Goal: Task Accomplishment & Management: Manage account settings

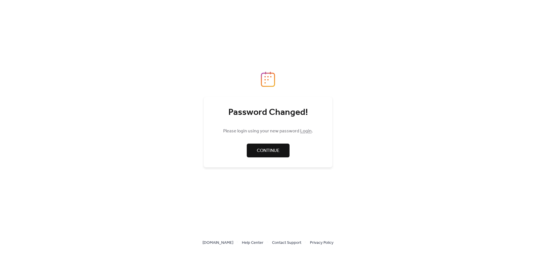
click at [267, 154] on span "Continue" at bounding box center [268, 150] width 23 height 7
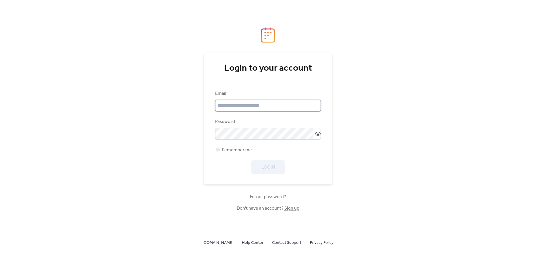
click at [241, 109] on input "email" at bounding box center [268, 105] width 106 height 11
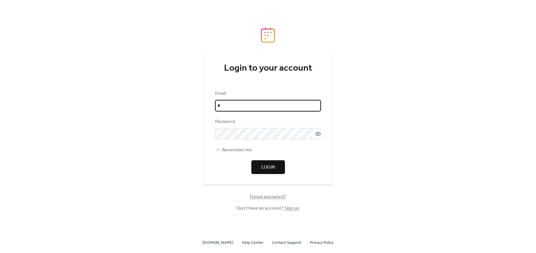
type input "**********"
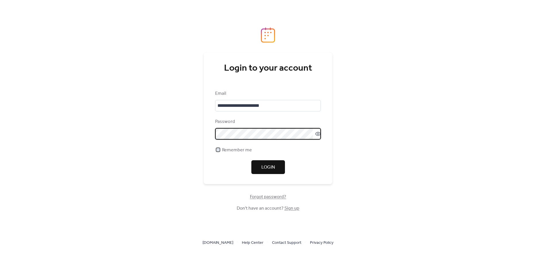
click at [216, 151] on div at bounding box center [217, 149] width 3 height 3
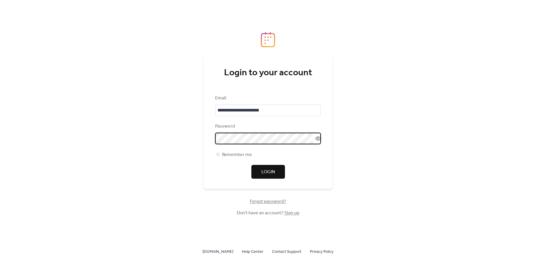
click at [317, 136] on icon at bounding box center [318, 139] width 6 height 6
click at [272, 175] on span "Login" at bounding box center [267, 172] width 13 height 7
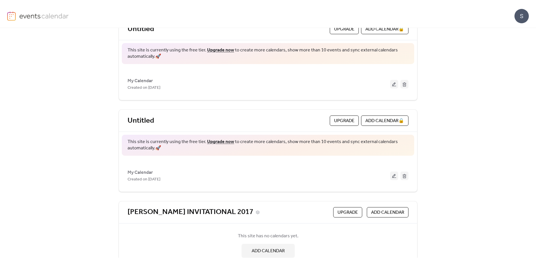
scroll to position [13, 0]
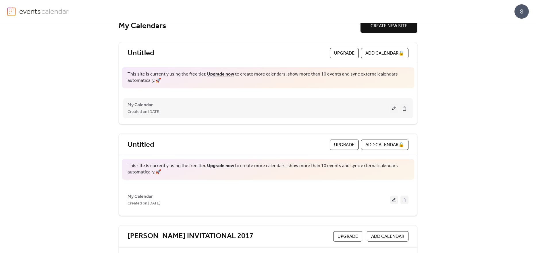
click at [402, 107] on button at bounding box center [404, 108] width 8 height 9
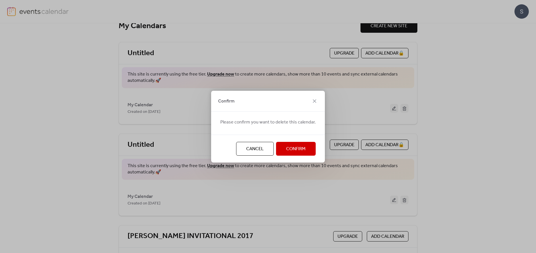
click at [291, 146] on span "Confirm" at bounding box center [296, 149] width 20 height 7
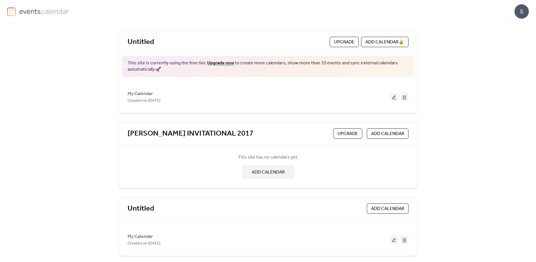
scroll to position [103, 0]
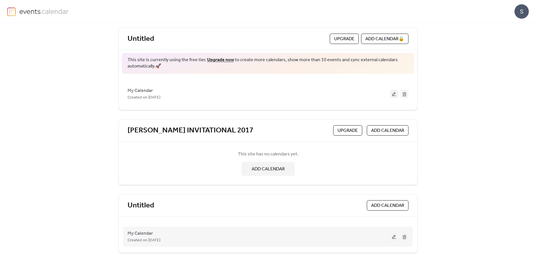
click at [402, 239] on button at bounding box center [404, 236] width 8 height 9
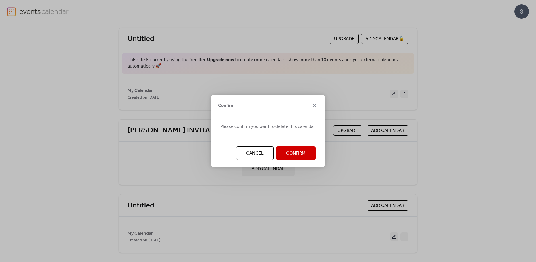
click at [287, 152] on span "Confirm" at bounding box center [296, 153] width 20 height 7
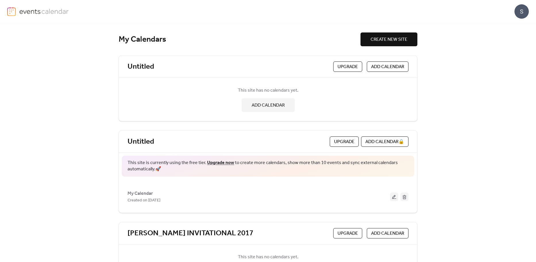
scroll to position [86, 0]
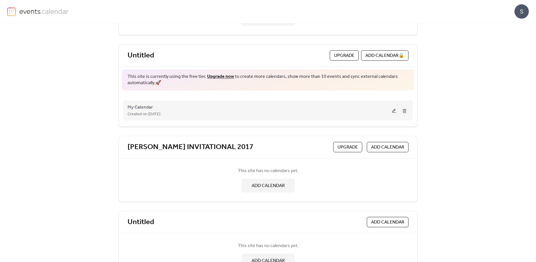
click at [403, 110] on button at bounding box center [404, 110] width 8 height 9
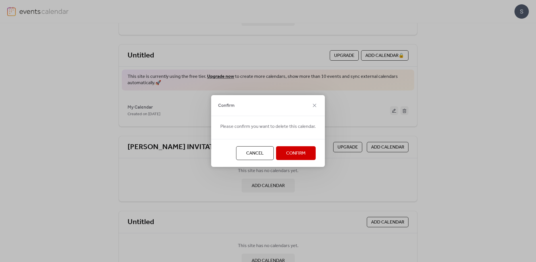
click at [300, 153] on span "Confirm" at bounding box center [296, 153] width 20 height 7
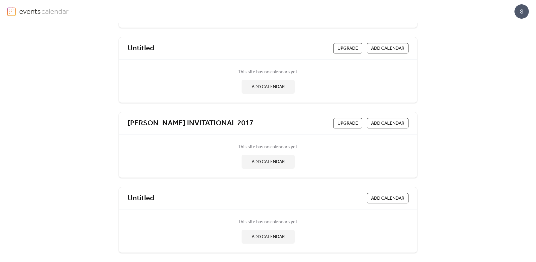
scroll to position [0, 0]
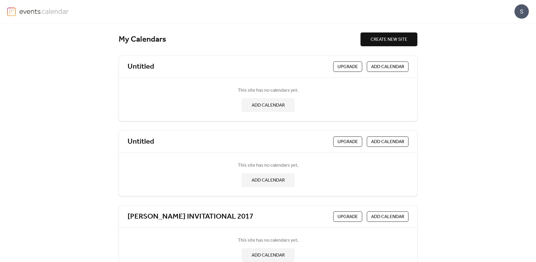
click at [525, 11] on div "S" at bounding box center [521, 11] width 14 height 14
click at [515, 24] on span "Account" at bounding box center [510, 25] width 17 height 7
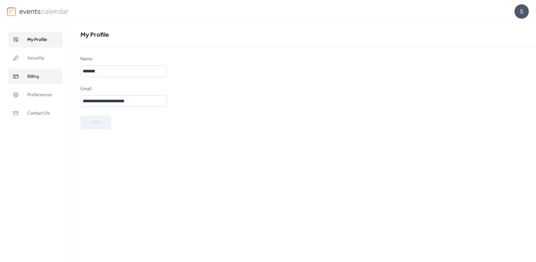
click at [31, 76] on span "Billing" at bounding box center [33, 76] width 12 height 7
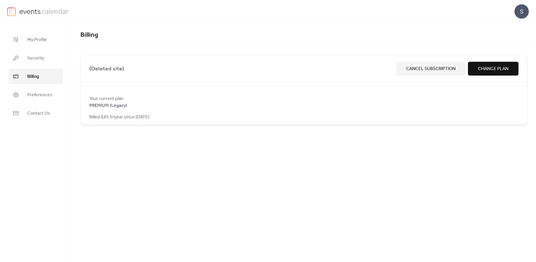
click at [413, 67] on span "Cancel Subscription" at bounding box center [430, 68] width 49 height 7
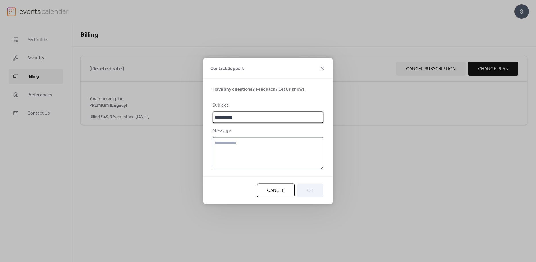
type input "**********"
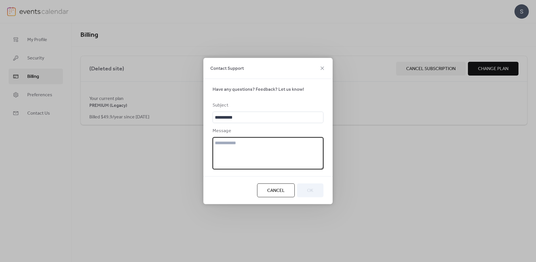
click at [236, 144] on textarea at bounding box center [267, 153] width 111 height 32
type textarea "******"
click at [311, 192] on span "OK" at bounding box center [310, 190] width 6 height 7
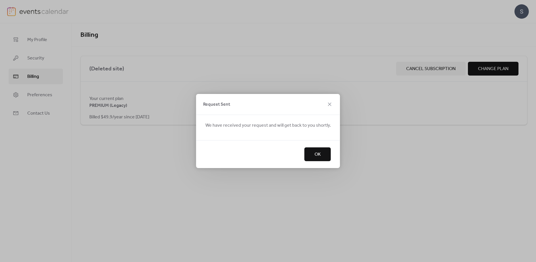
click at [316, 154] on span "OK" at bounding box center [317, 154] width 6 height 7
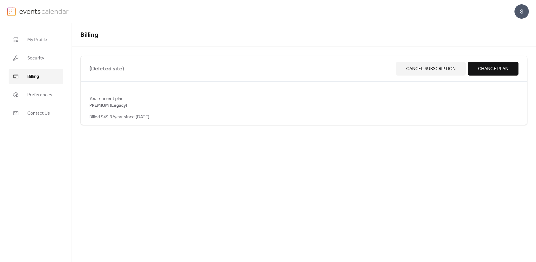
click at [420, 70] on span "Cancel Subscription" at bounding box center [430, 68] width 49 height 7
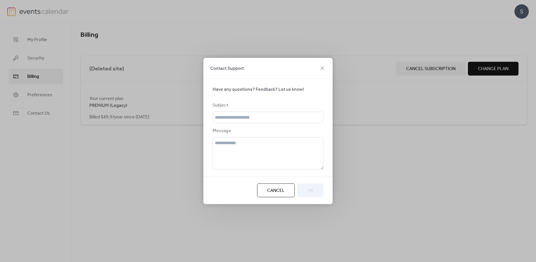
click at [318, 66] on div "Contact Support" at bounding box center [267, 68] width 129 height 21
click at [279, 187] on span "Cancel" at bounding box center [276, 190] width 18 height 7
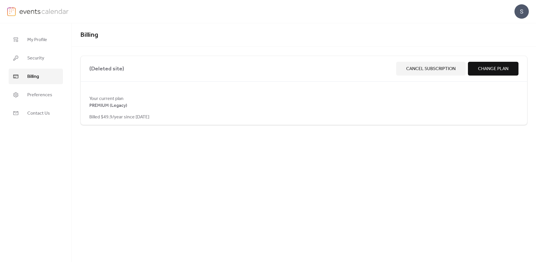
click at [501, 69] on span "Change Plan" at bounding box center [493, 68] width 30 height 7
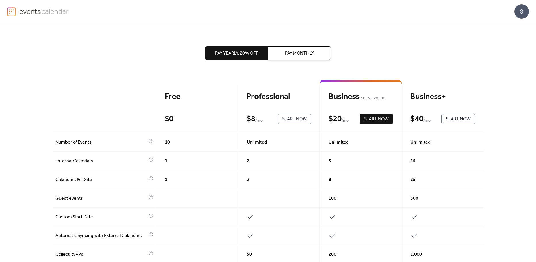
click at [195, 107] on div "Free $ 0 Start Now" at bounding box center [197, 108] width 82 height 50
click at [172, 95] on div "Free" at bounding box center [197, 97] width 64 height 10
click at [287, 51] on span "Pay Monthly" at bounding box center [299, 53] width 29 height 7
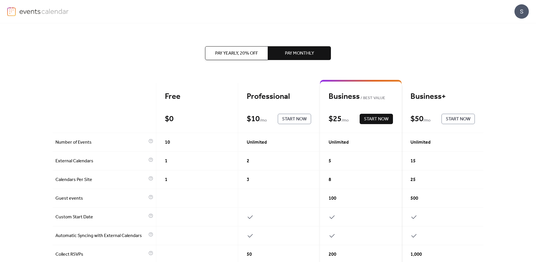
click at [230, 55] on span "Pay Yearly, 20% off" at bounding box center [236, 53] width 43 height 7
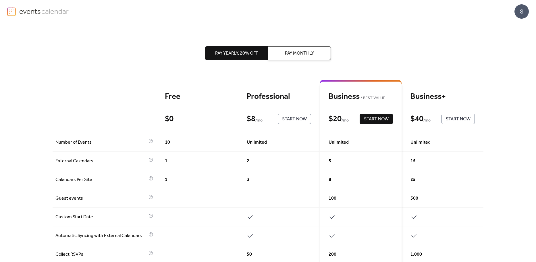
click at [181, 99] on div "Free" at bounding box center [197, 97] width 64 height 10
click at [167, 101] on div "Free" at bounding box center [197, 97] width 64 height 10
click at [169, 96] on div "Free" at bounding box center [197, 97] width 64 height 10
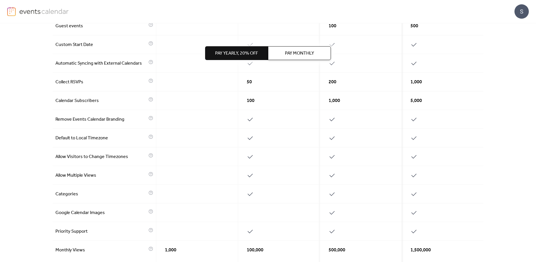
scroll to position [229, 0]
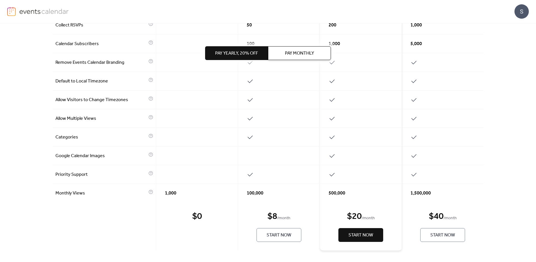
drag, startPoint x: 201, startPoint y: 237, endPoint x: 186, endPoint y: 241, distance: 15.3
click at [199, 237] on div "$ 0 Start Now" at bounding box center [197, 226] width 82 height 48
click at [183, 248] on div "$ 0 Start Now" at bounding box center [197, 226] width 82 height 48
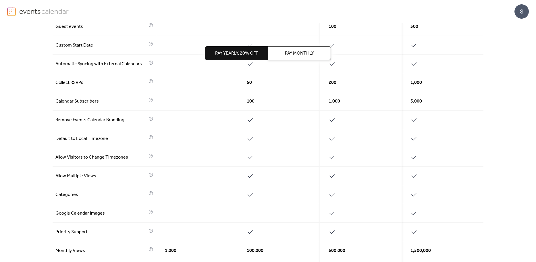
scroll to position [0, 0]
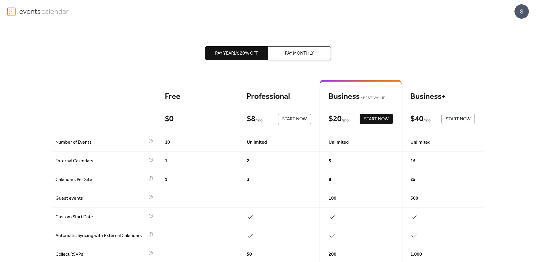
click at [518, 10] on div "S" at bounding box center [521, 11] width 14 height 14
click at [513, 28] on span "Account" at bounding box center [510, 25] width 17 height 7
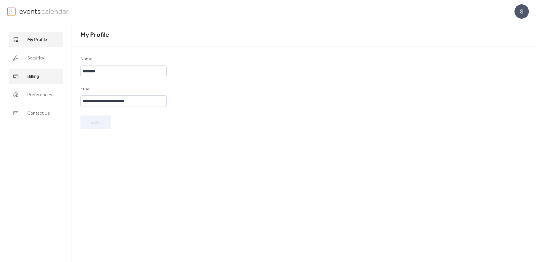
click at [39, 76] on span "Billing" at bounding box center [33, 76] width 12 height 7
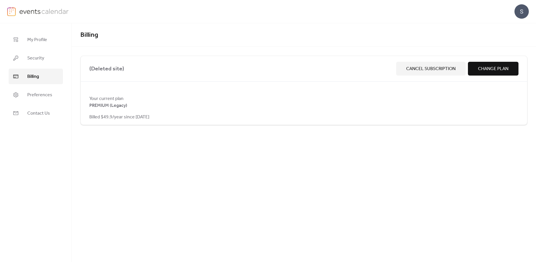
click at [427, 69] on span "Cancel Subscription" at bounding box center [430, 68] width 49 height 7
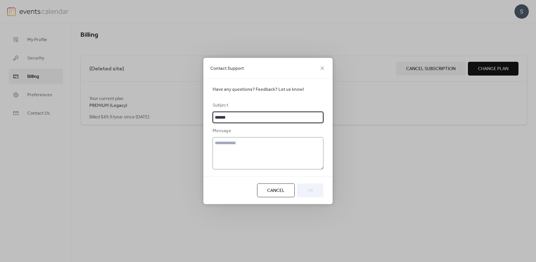
type input "******"
click at [290, 144] on textarea at bounding box center [267, 153] width 111 height 32
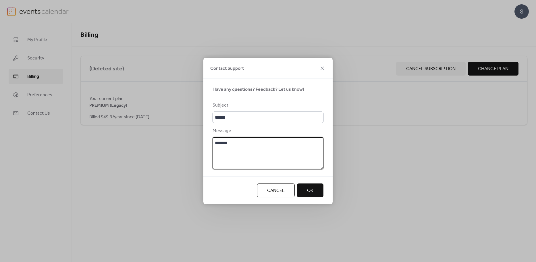
type textarea "*******"
click at [262, 117] on input "******" at bounding box center [267, 117] width 111 height 11
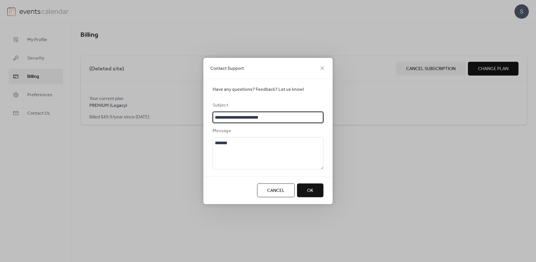
type input "**********"
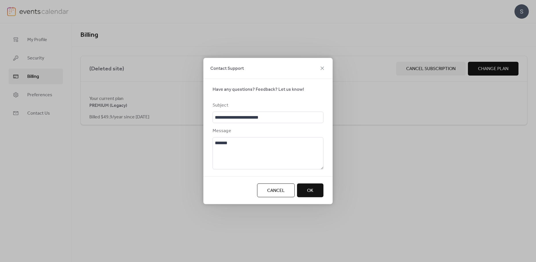
click at [314, 194] on button "OK" at bounding box center [310, 190] width 26 height 14
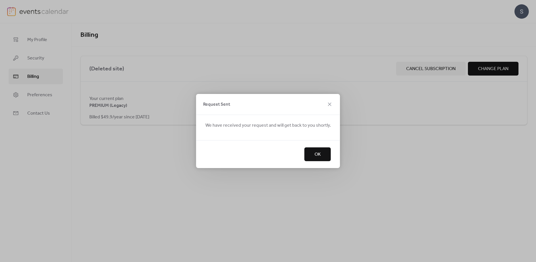
click at [314, 151] on span "OK" at bounding box center [317, 154] width 6 height 7
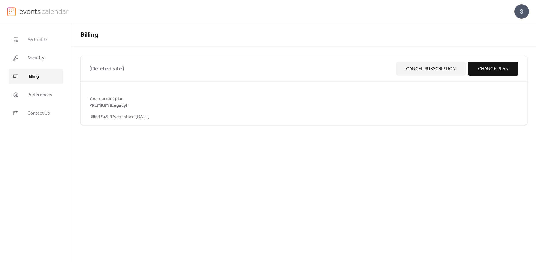
click at [422, 65] on span "Cancel Subscription" at bounding box center [430, 68] width 49 height 7
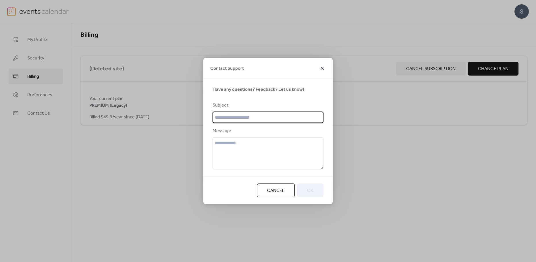
click at [321, 68] on icon at bounding box center [322, 68] width 7 height 7
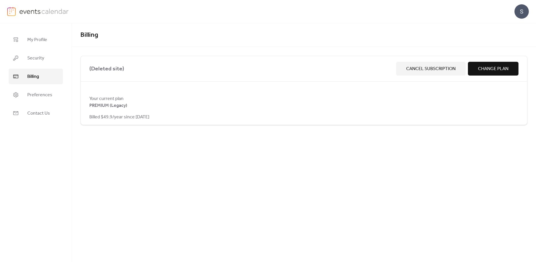
click at [384, 70] on span "(Deleted site)" at bounding box center [241, 68] width 304 height 9
click at [41, 94] on span "Preferences" at bounding box center [39, 95] width 25 height 7
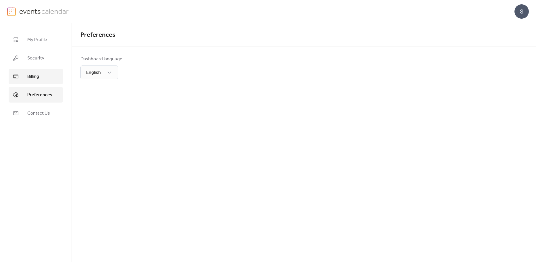
click at [34, 76] on span "Billing" at bounding box center [33, 76] width 12 height 7
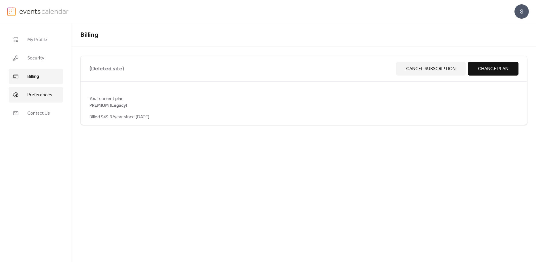
click at [31, 92] on span "Preferences" at bounding box center [39, 95] width 25 height 7
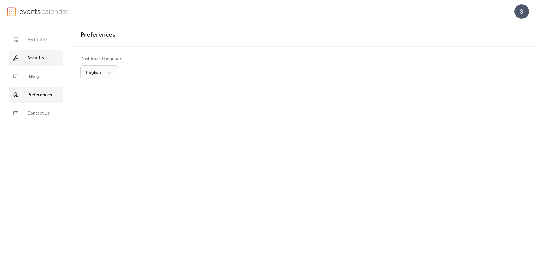
click at [34, 60] on span "Security" at bounding box center [35, 58] width 17 height 7
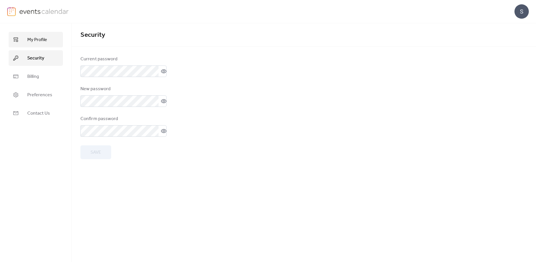
click at [34, 40] on span "My Profile" at bounding box center [37, 39] width 20 height 7
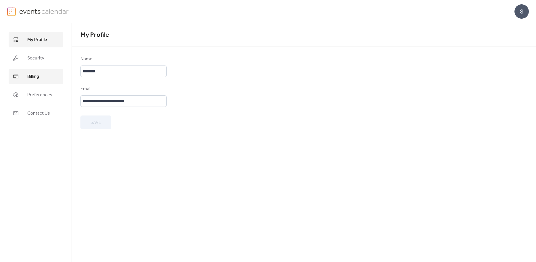
click at [33, 78] on span "Billing" at bounding box center [33, 76] width 12 height 7
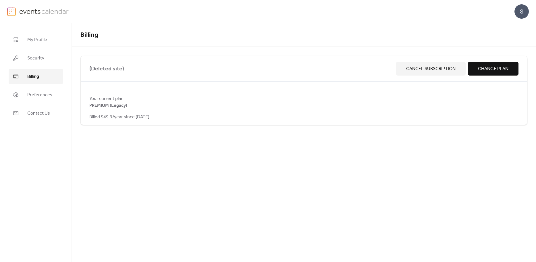
click at [489, 66] on span "Change Plan" at bounding box center [493, 68] width 30 height 7
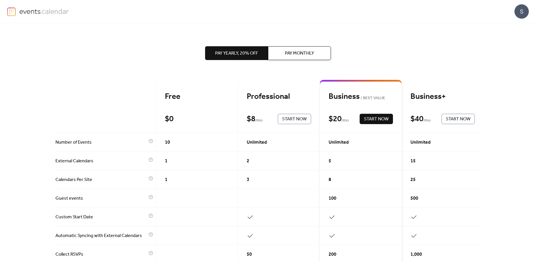
click at [169, 118] on div "$ 0" at bounding box center [169, 119] width 9 height 10
click at [169, 95] on div "Free" at bounding box center [197, 97] width 64 height 10
click at [169, 115] on div "$ 0" at bounding box center [169, 119] width 9 height 10
click at [168, 98] on div "Free" at bounding box center [197, 97] width 64 height 10
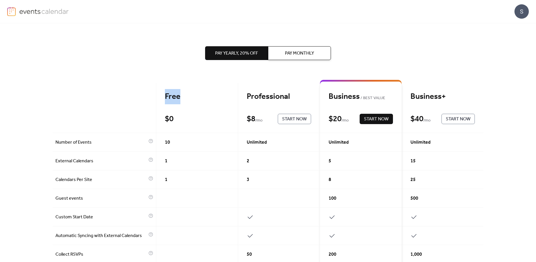
click at [168, 98] on div "Free" at bounding box center [197, 97] width 64 height 10
click at [169, 115] on div "$ 0" at bounding box center [169, 119] width 9 height 10
click at [169, 120] on div "$ 0" at bounding box center [169, 119] width 9 height 10
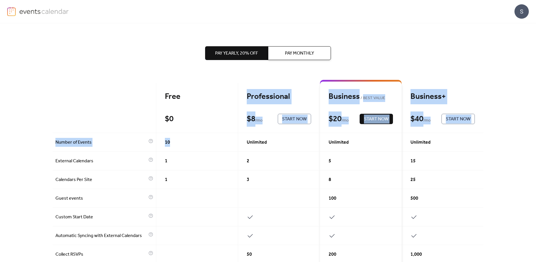
drag, startPoint x: 170, startPoint y: 132, endPoint x: 168, endPoint y: 136, distance: 4.8
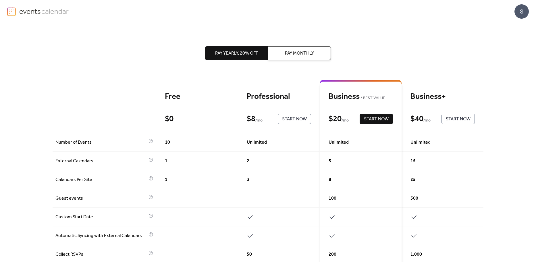
click at [168, 139] on div "10" at bounding box center [197, 142] width 82 height 19
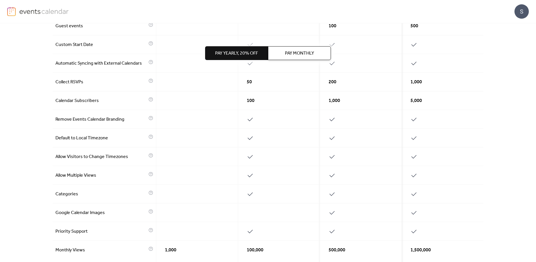
scroll to position [229, 0]
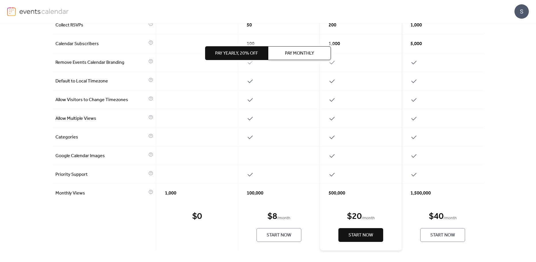
click at [201, 240] on div "$ 0 Start Now" at bounding box center [197, 226] width 82 height 48
drag, startPoint x: 201, startPoint y: 239, endPoint x: 177, endPoint y: 238, distance: 23.6
click at [196, 239] on div "$ 0 Start Now" at bounding box center [197, 226] width 82 height 48
click at [177, 238] on div "$ 0 Start Now" at bounding box center [197, 226] width 82 height 48
drag, startPoint x: 177, startPoint y: 238, endPoint x: 184, endPoint y: 238, distance: 7.2
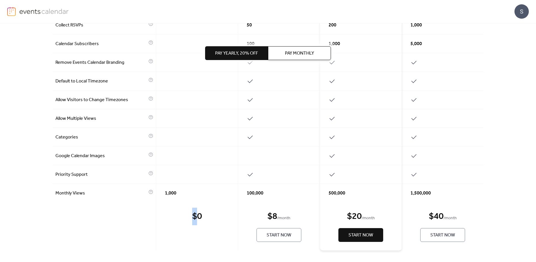
click at [184, 238] on div "$ 0 Start Now" at bounding box center [197, 226] width 82 height 48
click at [188, 216] on div "$ 0 Start Now" at bounding box center [197, 226] width 82 height 48
drag, startPoint x: 188, startPoint y: 216, endPoint x: 233, endPoint y: 255, distance: 59.4
click at [233, 253] on div "Free $ 0 Start Now Professional $ 8 / mo Start Now Business BEST VALUE $ 20 / m…" at bounding box center [268, 58] width 431 height 408
click at [211, 215] on div "$ 0 Start Now" at bounding box center [197, 226] width 82 height 48
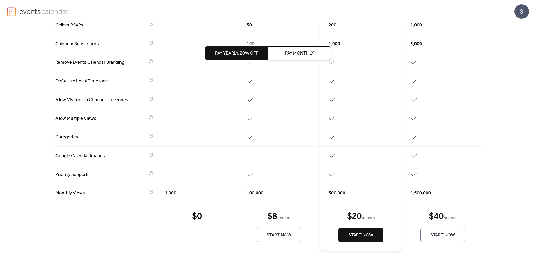
click at [273, 235] on span "Start Now" at bounding box center [278, 235] width 25 height 7
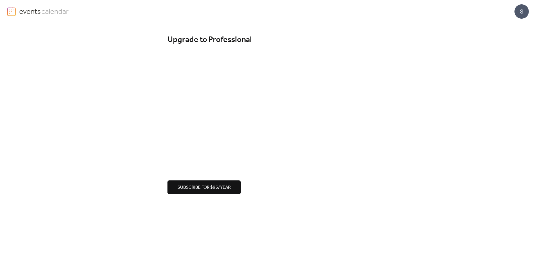
click at [522, 9] on div "S" at bounding box center [521, 11] width 14 height 14
click at [514, 24] on span "Account" at bounding box center [510, 25] width 17 height 7
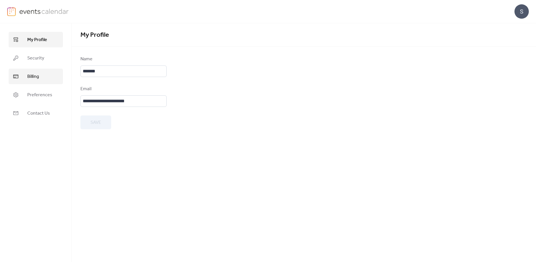
click at [34, 77] on span "Billing" at bounding box center [33, 76] width 12 height 7
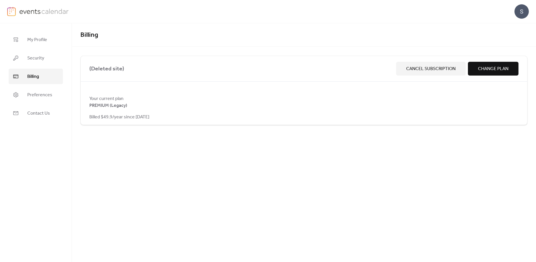
click at [508, 72] on button "Change Plan" at bounding box center [493, 69] width 51 height 14
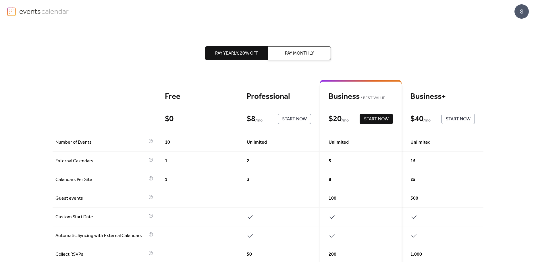
click at [293, 55] on span "Pay Monthly" at bounding box center [299, 53] width 29 height 7
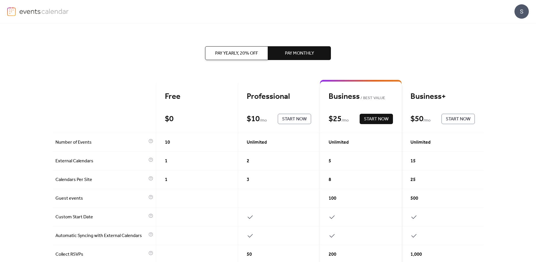
click at [231, 56] on span "Pay Yearly, 20% off" at bounding box center [236, 53] width 43 height 7
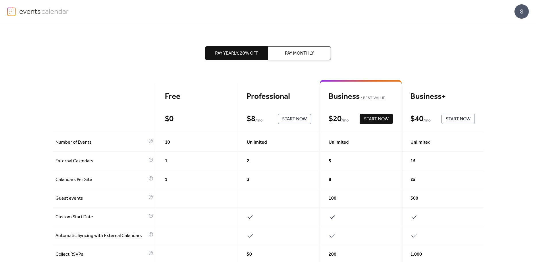
click at [523, 18] on div "S" at bounding box center [521, 11] width 14 height 14
click at [511, 26] on span "Account" at bounding box center [510, 25] width 17 height 7
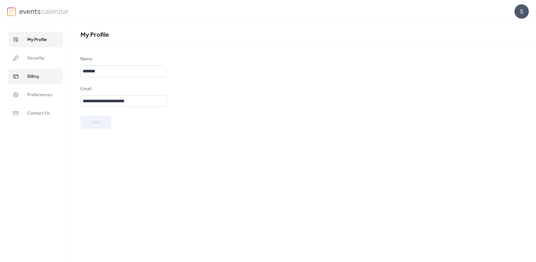
click at [32, 79] on span "Billing" at bounding box center [33, 76] width 12 height 7
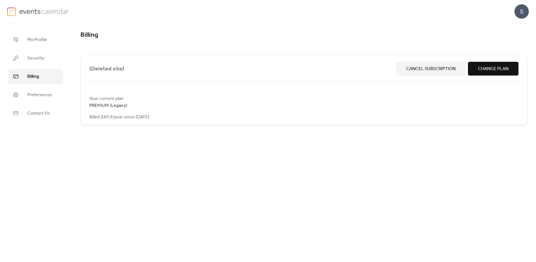
click at [485, 69] on span "Change Plan" at bounding box center [493, 68] width 30 height 7
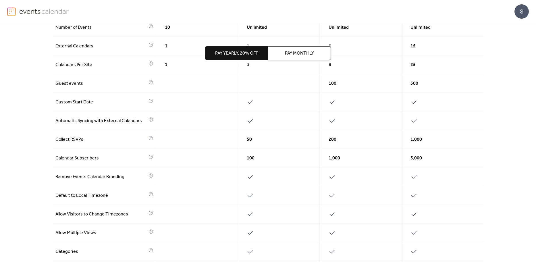
scroll to position [229, 0]
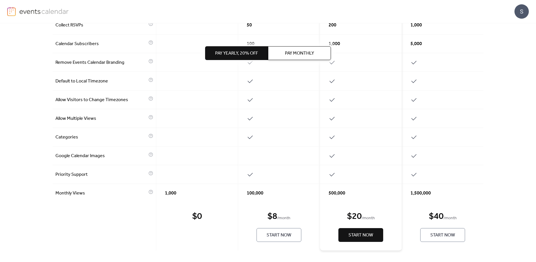
click at [273, 237] on span "Start Now" at bounding box center [278, 235] width 25 height 7
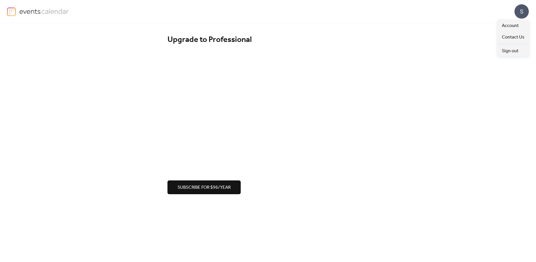
click at [518, 13] on div "S" at bounding box center [521, 11] width 14 height 14
click at [510, 25] on span "Account" at bounding box center [510, 25] width 17 height 7
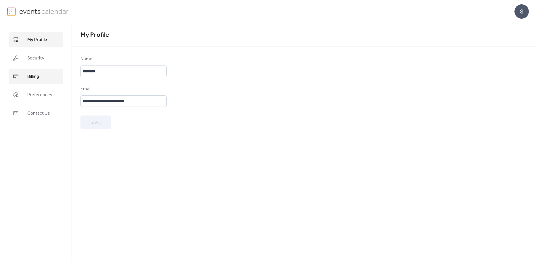
click at [30, 74] on span "Billing" at bounding box center [33, 76] width 12 height 7
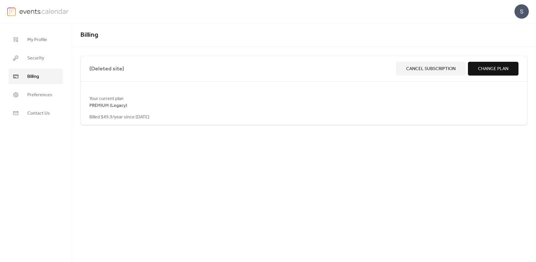
click at [410, 66] on span "Cancel Subscription" at bounding box center [430, 68] width 49 height 7
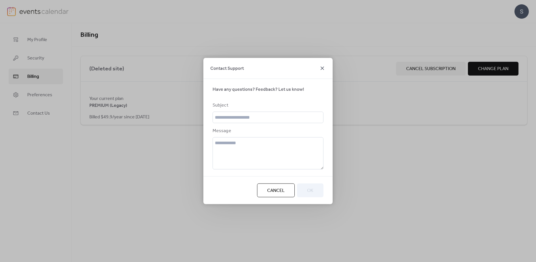
click at [320, 68] on icon at bounding box center [322, 68] width 7 height 7
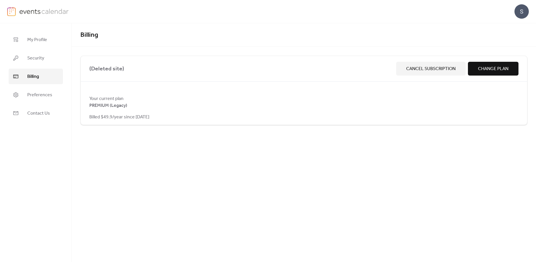
click at [421, 64] on button "Cancel Subscription" at bounding box center [430, 69] width 69 height 14
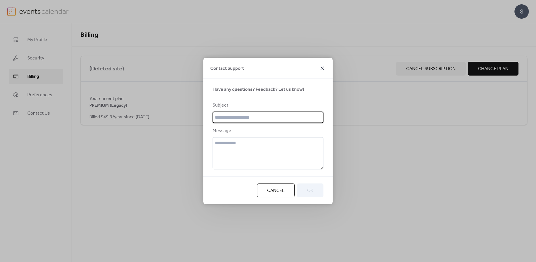
click at [322, 69] on icon at bounding box center [322, 68] width 7 height 7
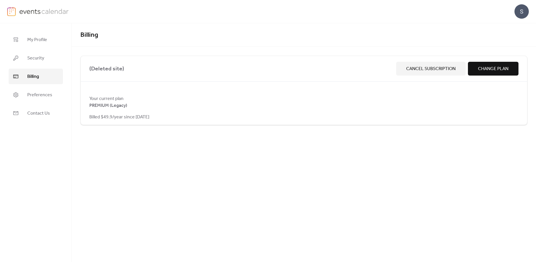
click at [446, 71] on span "Cancel Subscription" at bounding box center [430, 68] width 49 height 7
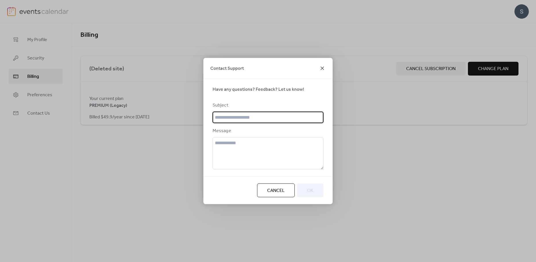
click at [323, 67] on icon at bounding box center [322, 68] width 7 height 7
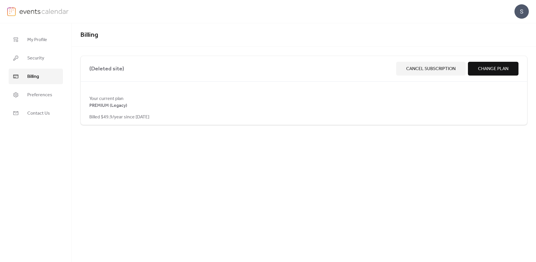
click at [494, 69] on span "Change Plan" at bounding box center [493, 68] width 30 height 7
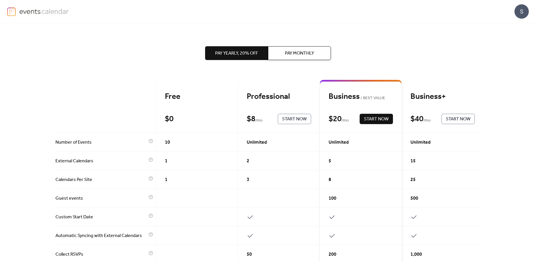
click at [520, 13] on div "S" at bounding box center [521, 11] width 14 height 14
click at [511, 26] on span "Account" at bounding box center [510, 25] width 17 height 7
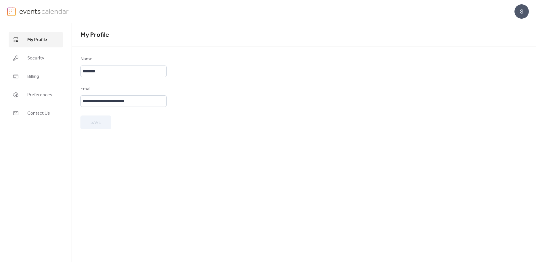
click at [522, 11] on div "S" at bounding box center [521, 11] width 14 height 14
click at [509, 50] on span "Sign out" at bounding box center [510, 51] width 17 height 7
